Goal: Information Seeking & Learning: Learn about a topic

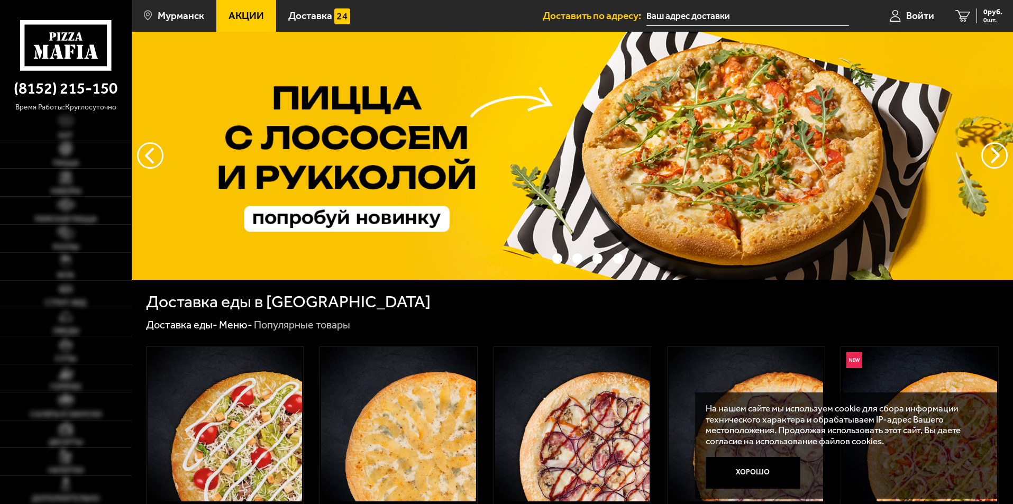
click at [245, 16] on span "Акции" at bounding box center [246, 16] width 35 height 10
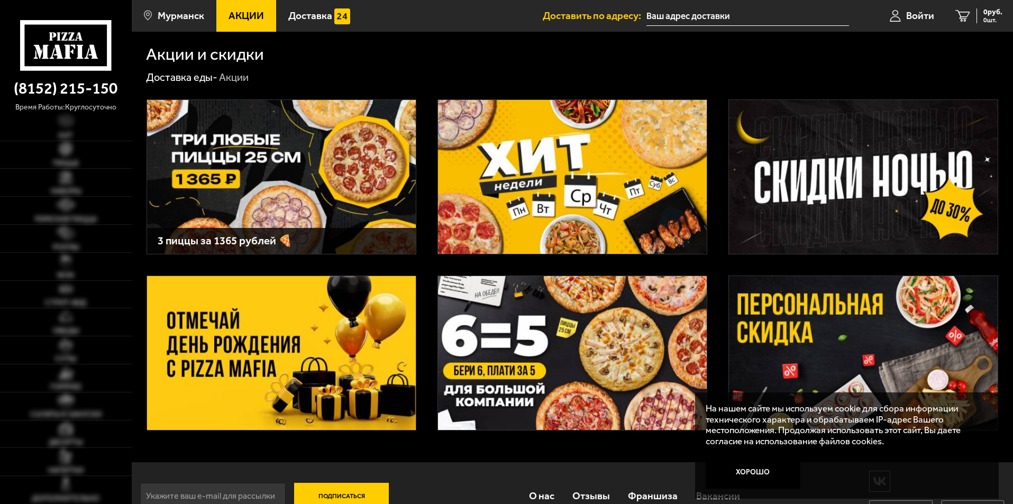
click at [367, 311] on img at bounding box center [281, 353] width 269 height 154
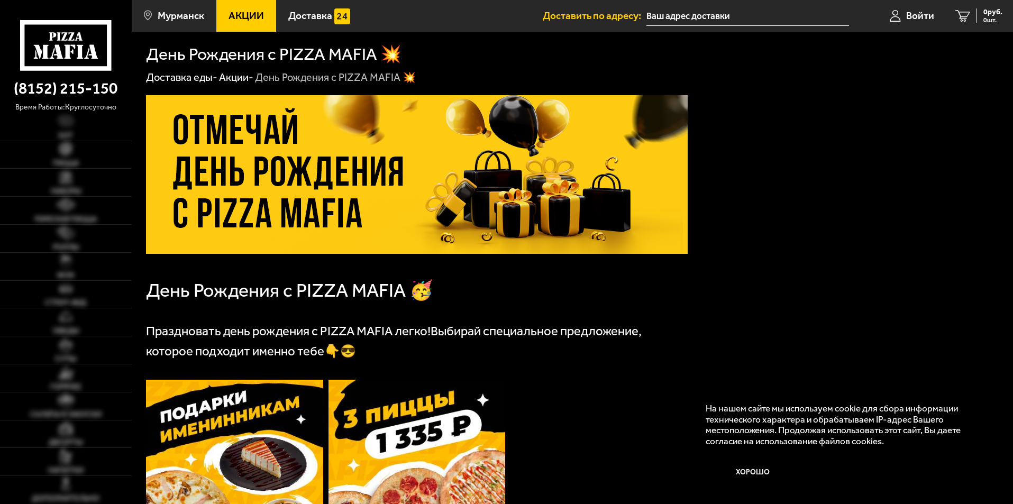
scroll to position [265, 0]
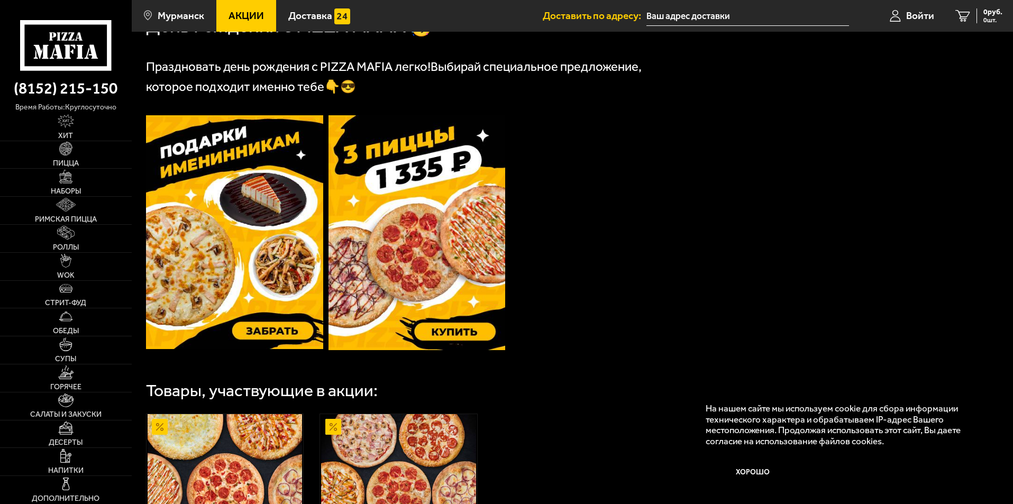
click at [244, 245] on img at bounding box center [234, 232] width 177 height 234
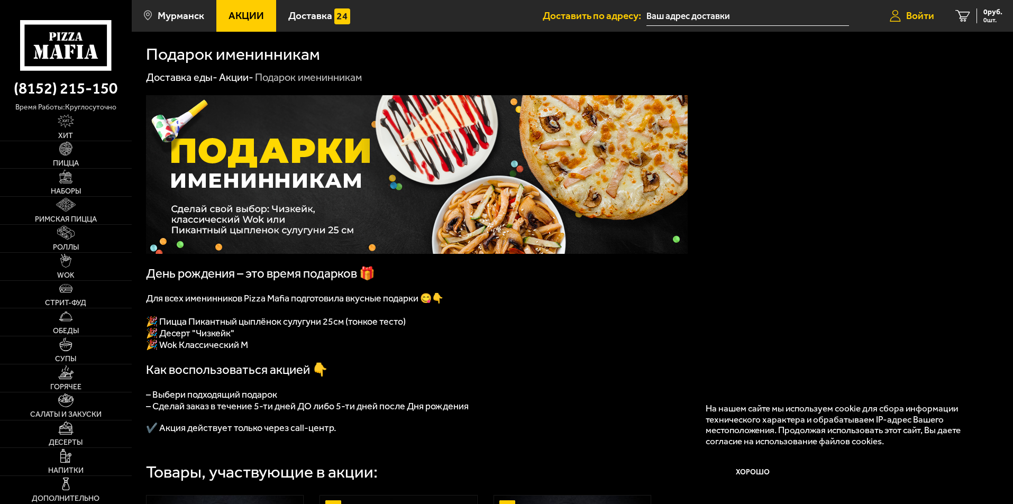
click at [933, 14] on span "Войти" at bounding box center [920, 16] width 28 height 10
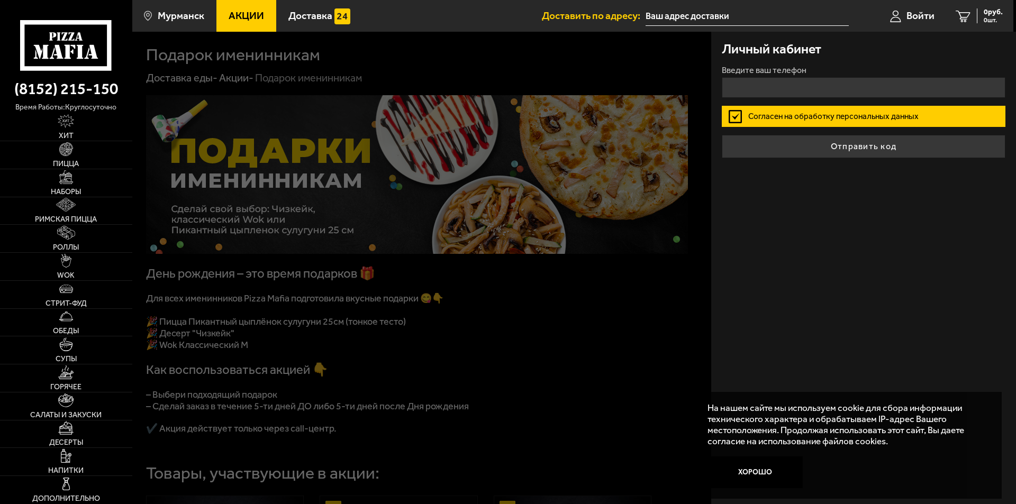
click at [660, 152] on div at bounding box center [640, 284] width 1016 height 504
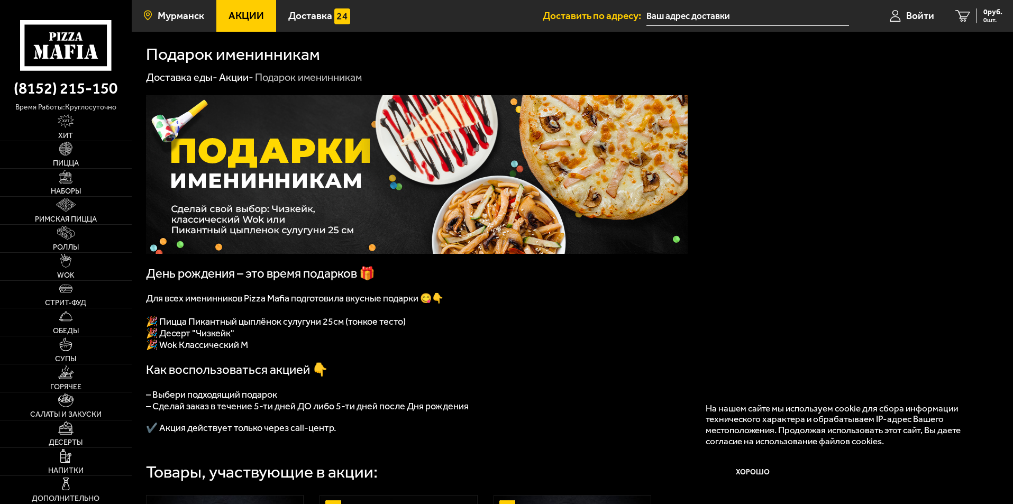
click at [187, 20] on span "Мурманск" at bounding box center [181, 16] width 47 height 10
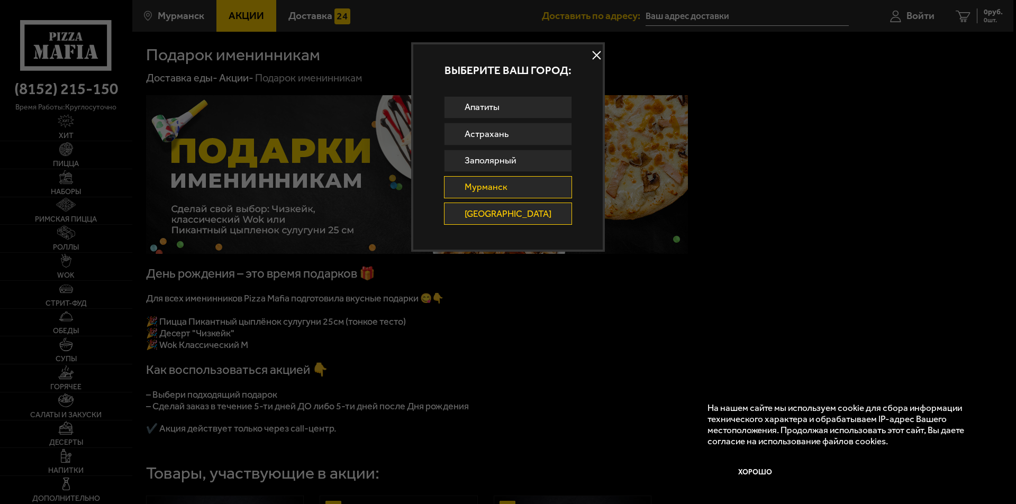
click at [496, 208] on link "Санкт-Петербург" at bounding box center [508, 214] width 129 height 22
